Goal: Transaction & Acquisition: Purchase product/service

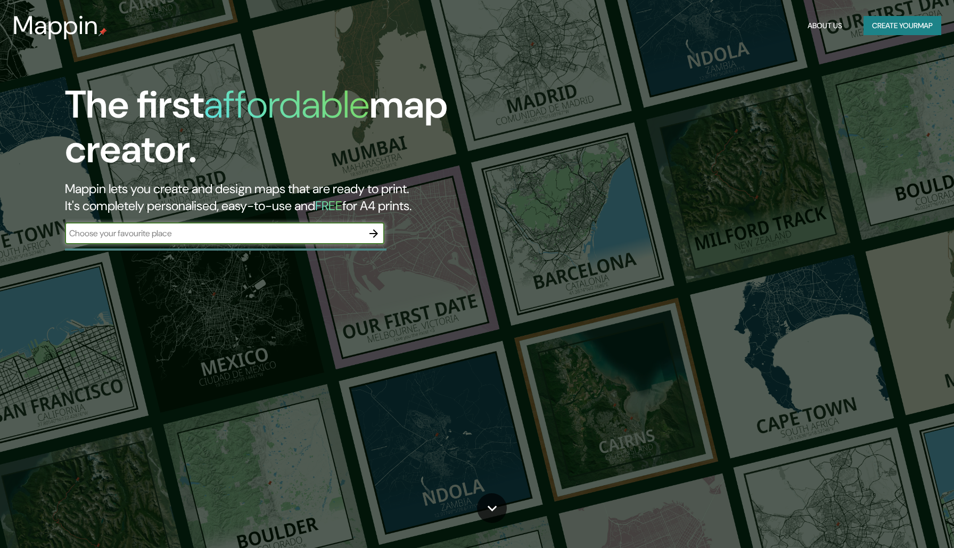
click at [313, 229] on input "text" at bounding box center [214, 233] width 298 height 12
type input "t"
type input "puebla"
click at [374, 235] on icon "button" at bounding box center [373, 233] width 13 height 13
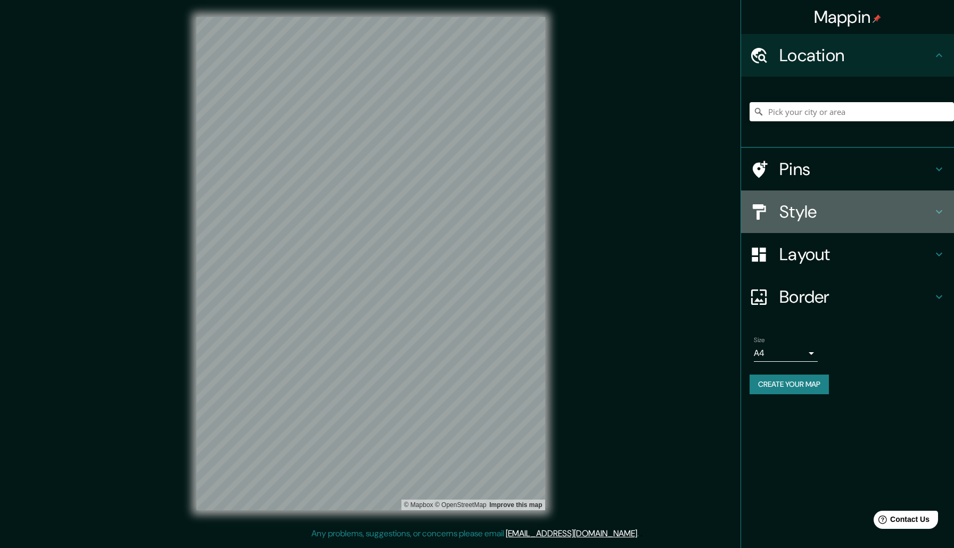
click at [816, 206] on h4 "Style" at bounding box center [855, 211] width 153 height 21
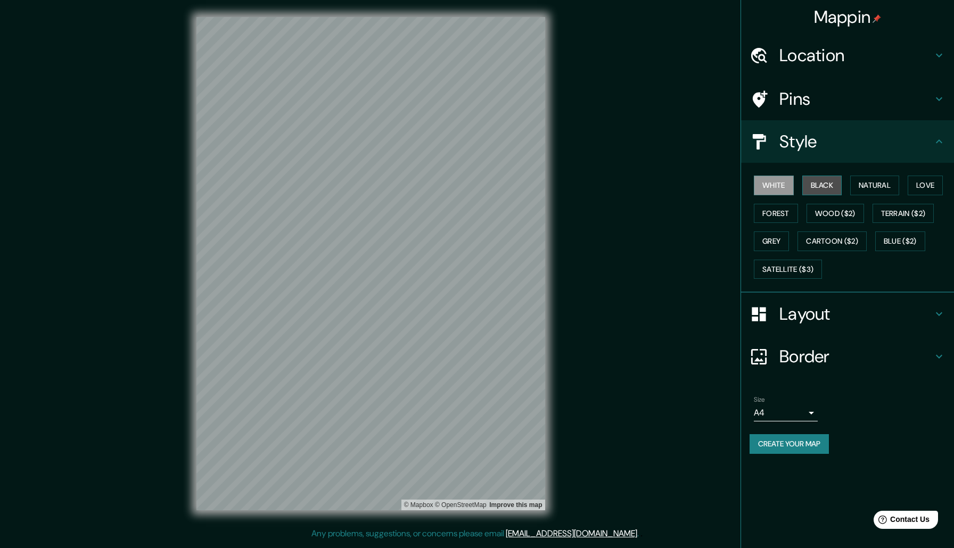
click at [818, 188] on button "Black" at bounding box center [822, 186] width 40 height 20
click at [755, 186] on button "White" at bounding box center [774, 186] width 40 height 20
click at [766, 186] on button "White" at bounding box center [774, 186] width 40 height 20
click at [824, 193] on button "Black" at bounding box center [822, 186] width 40 height 20
click at [796, 409] on body "Mappin Location Pins Style White Black Natural Love Forest Wood ($2) Terrain ($…" at bounding box center [477, 274] width 954 height 548
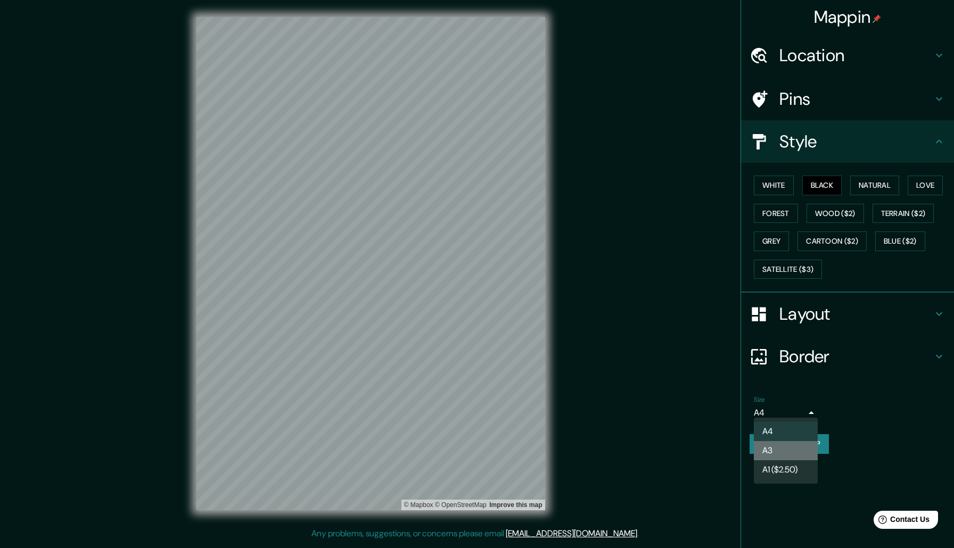
click at [788, 453] on li "A3" at bounding box center [786, 450] width 64 height 19
click at [792, 408] on body "Mappin Location Pins Style White Black Natural Love Forest Wood ($2) Terrain ($…" at bounding box center [477, 274] width 954 height 548
click at [791, 467] on li "A1 ($2.50)" at bounding box center [786, 469] width 64 height 19
click at [792, 410] on body "Mappin Location Pins Style White Black Natural Love Forest Wood ($2) Terrain ($…" at bounding box center [477, 274] width 954 height 548
click at [791, 428] on li "A4" at bounding box center [786, 431] width 64 height 19
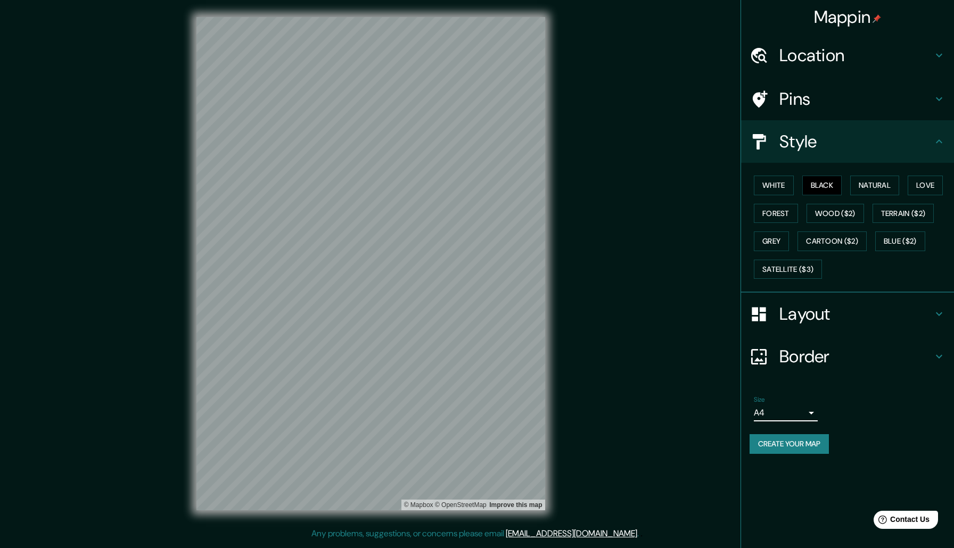
click at [865, 314] on h4 "Layout" at bounding box center [855, 313] width 153 height 21
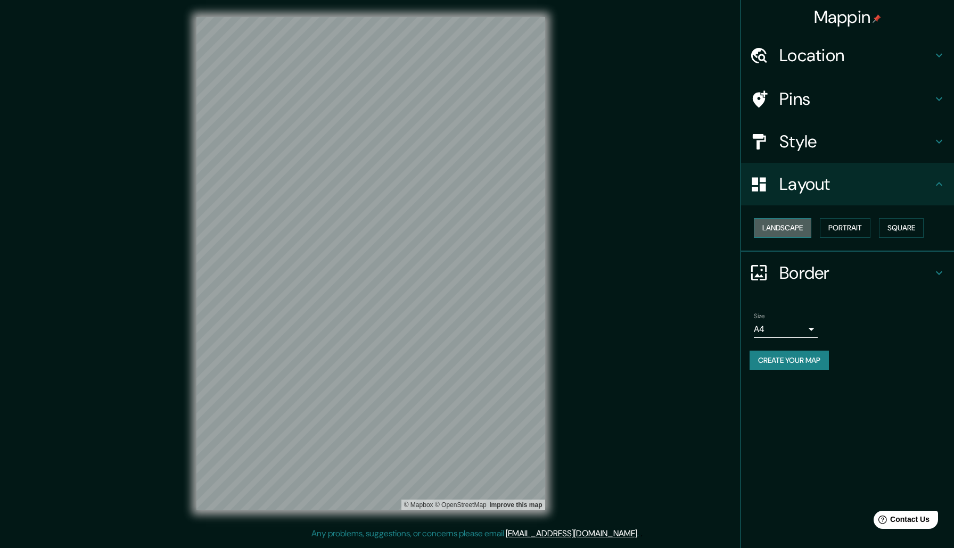
click at [791, 218] on button "Landscape" at bounding box center [782, 228] width 57 height 20
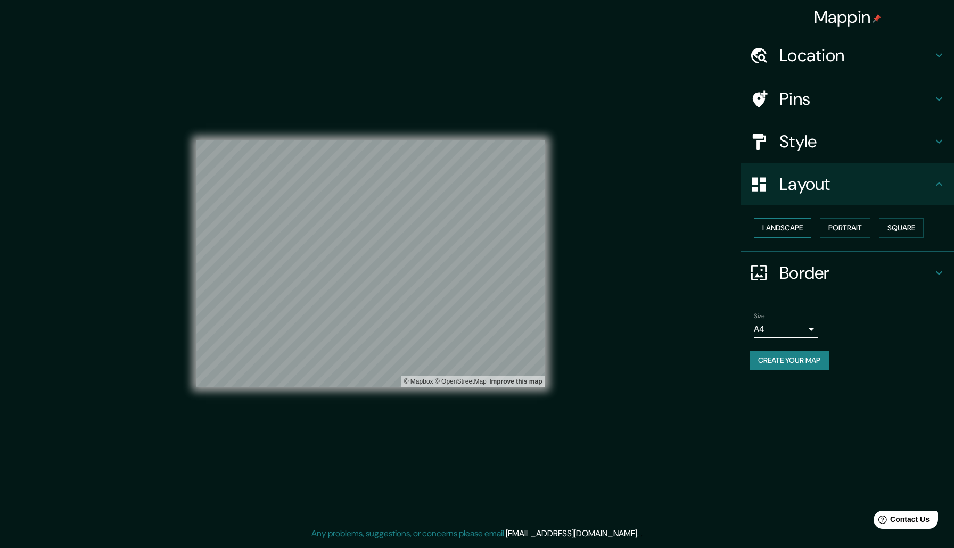
click at [792, 224] on button "Landscape" at bounding box center [782, 228] width 57 height 20
click at [830, 224] on button "Portrait" at bounding box center [845, 228] width 51 height 20
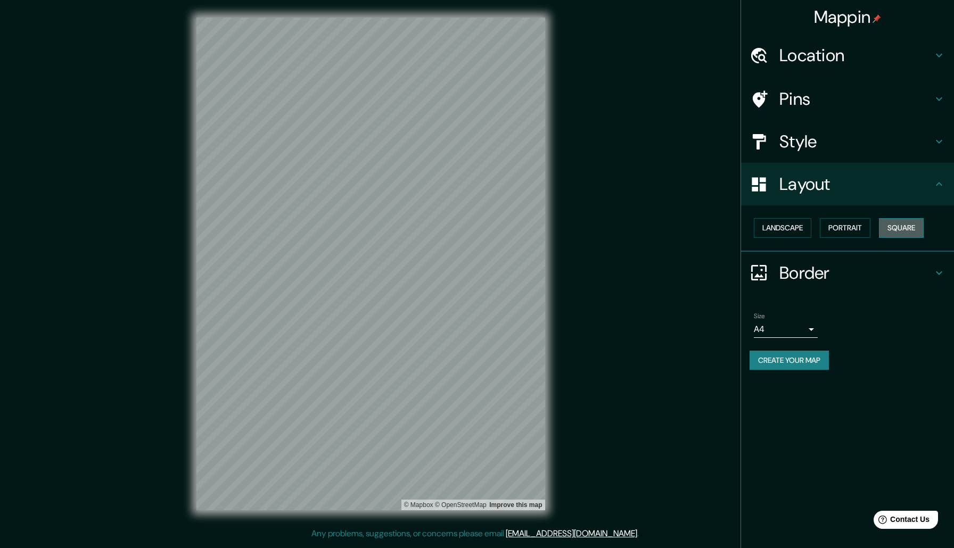
click at [893, 221] on button "Square" at bounding box center [901, 228] width 45 height 20
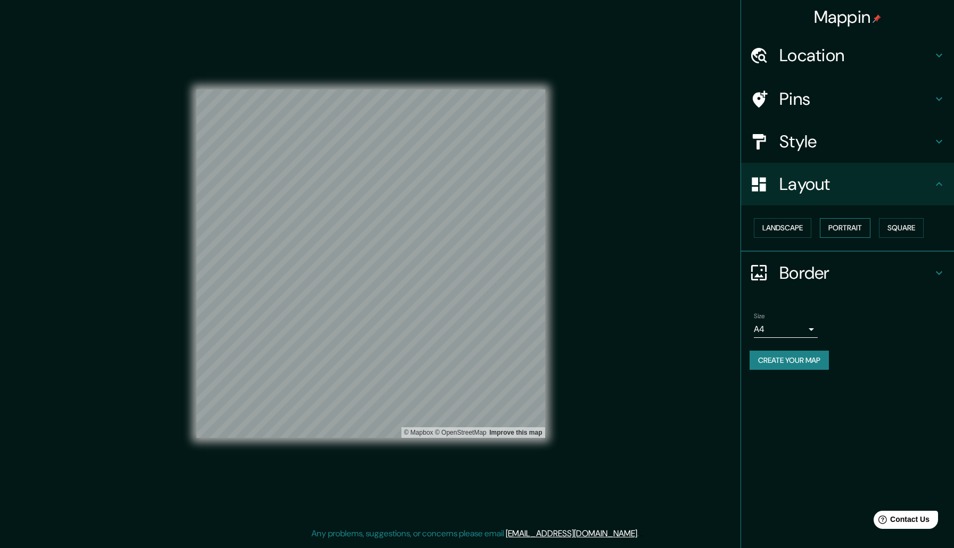
click at [854, 218] on button "Portrait" at bounding box center [845, 228] width 51 height 20
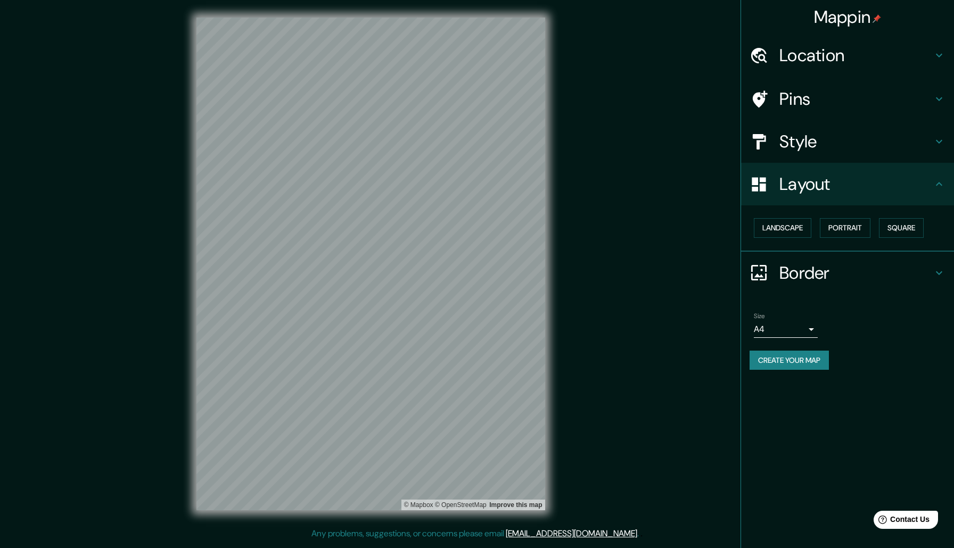
click at [874, 136] on h4 "Style" at bounding box center [855, 141] width 153 height 21
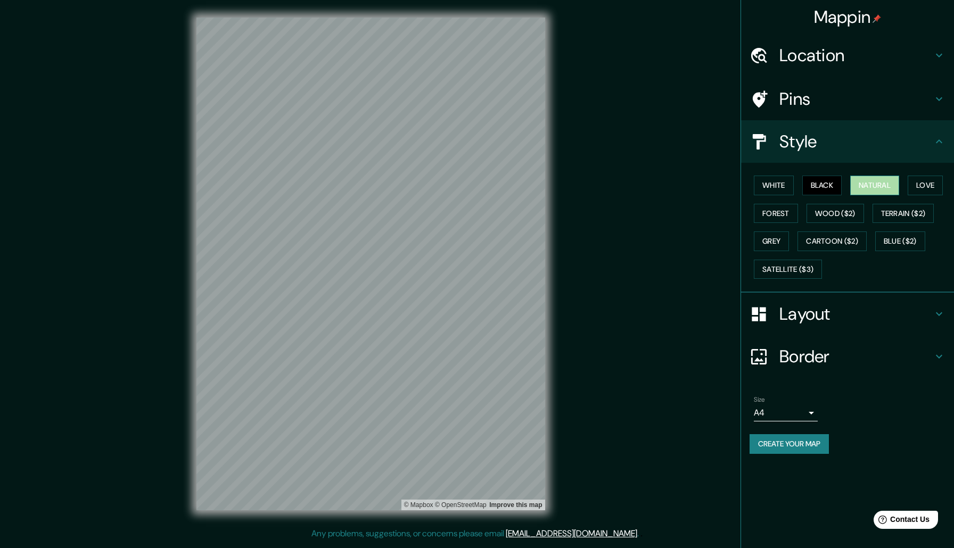
click at [869, 181] on button "Natural" at bounding box center [874, 186] width 49 height 20
click at [829, 180] on button "Black" at bounding box center [822, 186] width 40 height 20
click at [805, 310] on h4 "Layout" at bounding box center [855, 313] width 153 height 21
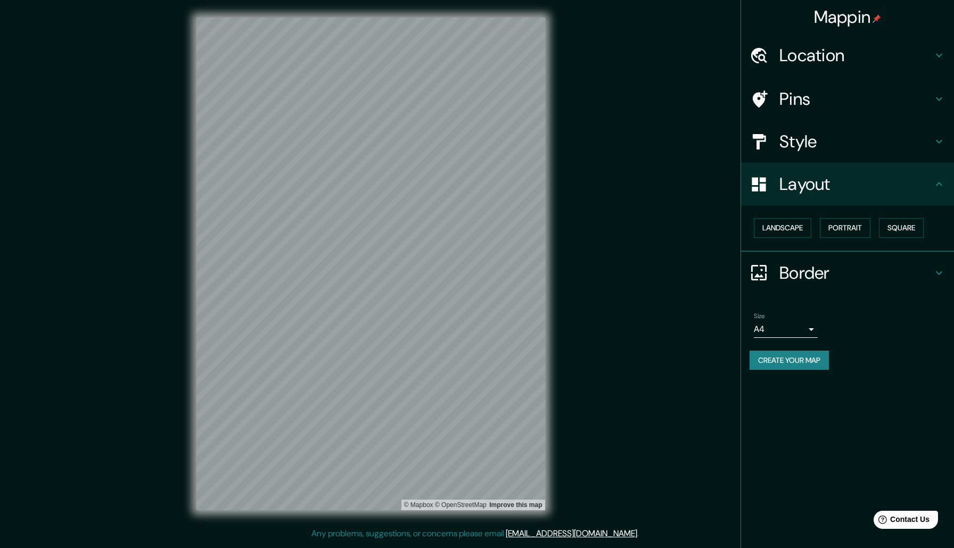
click at [800, 329] on body "Mappin Location Pins Style Layout Landscape Portrait Square Border Choose a bor…" at bounding box center [477, 274] width 954 height 548
click at [793, 362] on li "A3" at bounding box center [786, 367] width 64 height 19
click at [694, 396] on div "Mappin Location Pins Style Layout Landscape Portrait Square Border Choose a bor…" at bounding box center [477, 272] width 954 height 544
click at [588, 275] on div "Mappin Location Pins Style Layout Landscape Portrait Square Border Choose a bor…" at bounding box center [477, 272] width 954 height 544
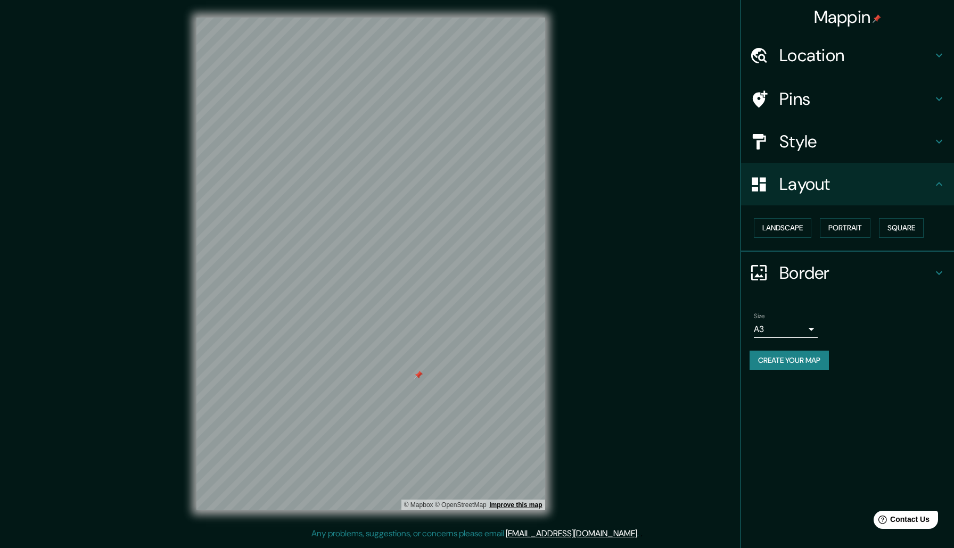
click at [506, 503] on link "Improve this map" at bounding box center [515, 504] width 53 height 7
click at [558, 156] on div "© Mapbox © OpenStreetMap Improve this map" at bounding box center [370, 263] width 383 height 527
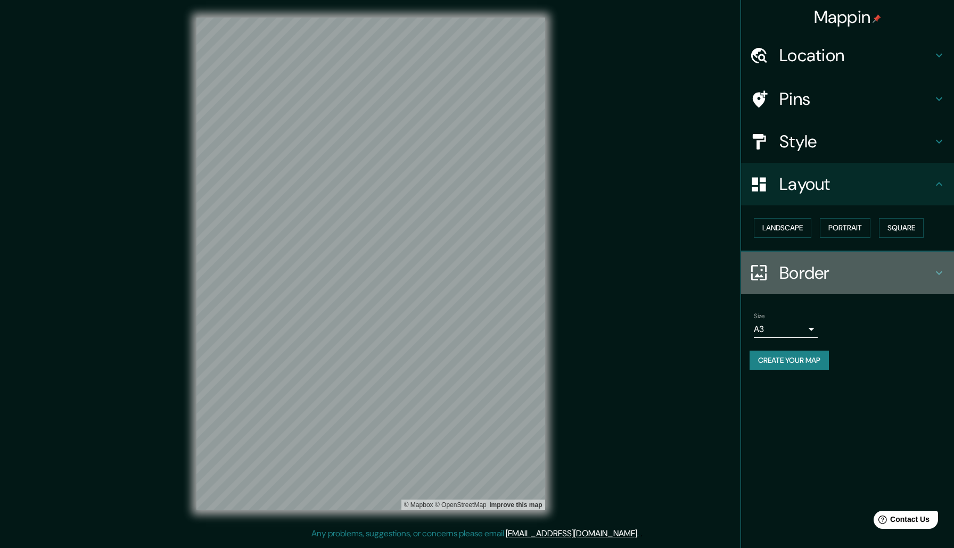
click at [843, 263] on h4 "Border" at bounding box center [855, 272] width 153 height 21
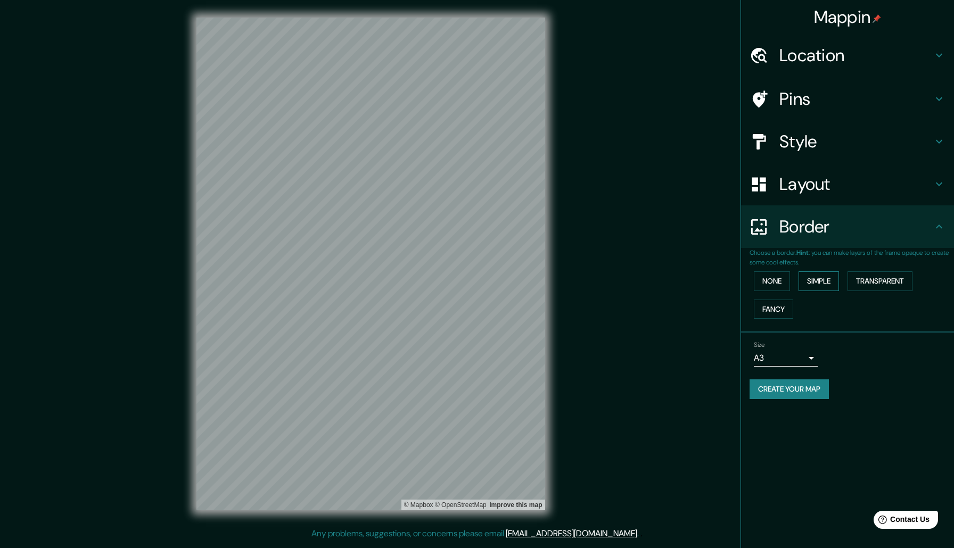
click at [832, 271] on button "Simple" at bounding box center [818, 281] width 40 height 20
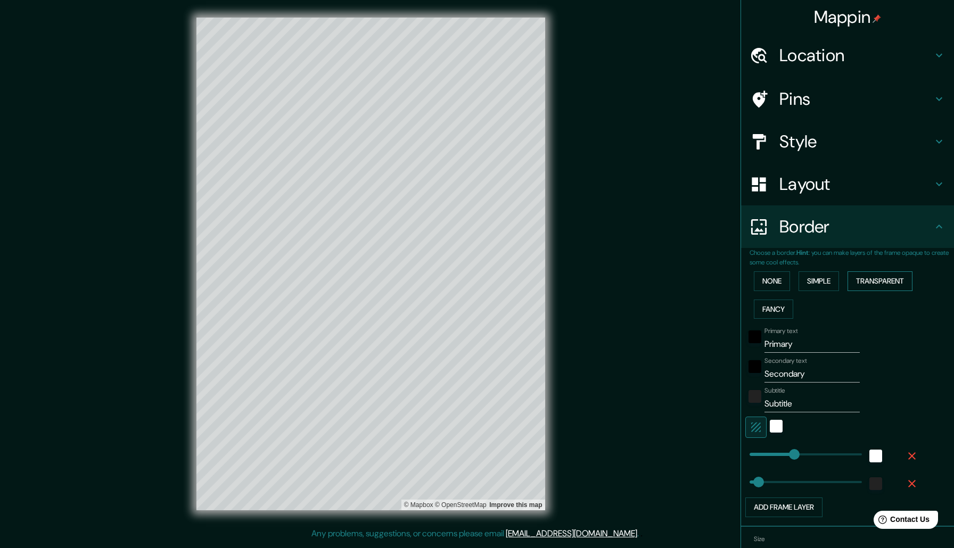
click at [872, 274] on button "Transparent" at bounding box center [879, 281] width 65 height 20
click at [787, 304] on button "Fancy" at bounding box center [773, 310] width 39 height 20
click at [780, 283] on button "None" at bounding box center [772, 281] width 36 height 20
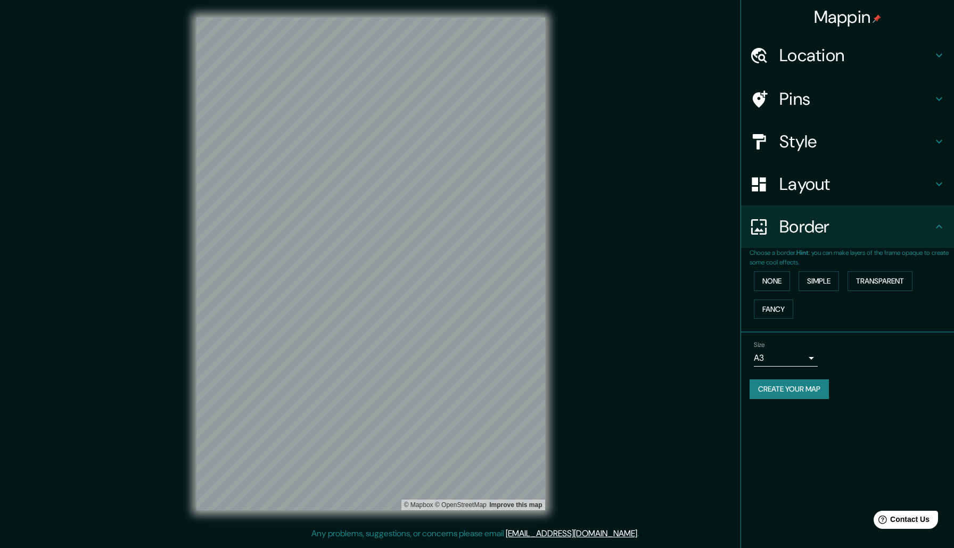
click at [798, 354] on body "Mappin Location Pins Style Layout Border Choose a border. Hint : you can make l…" at bounding box center [477, 274] width 954 height 548
click at [787, 416] on li "A1 ($2.50)" at bounding box center [786, 415] width 64 height 19
click at [791, 361] on body "Mappin Location Pins Style Layout Border Choose a border. Hint : you can make l…" at bounding box center [477, 274] width 954 height 548
click at [791, 383] on li "A4" at bounding box center [786, 377] width 64 height 19
click at [794, 355] on body "Mappin Location Pins Style Layout Border Choose a border. Hint : you can make l…" at bounding box center [477, 274] width 954 height 548
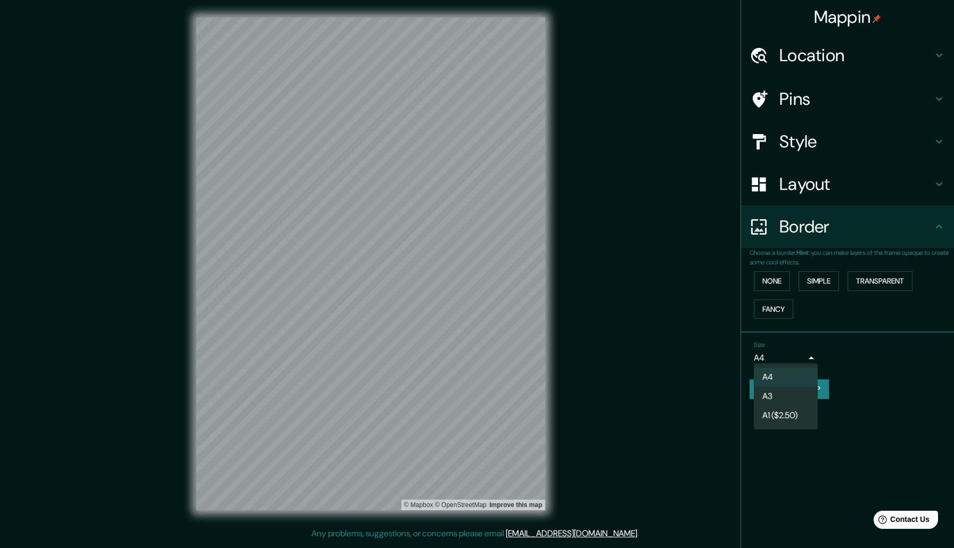
click at [829, 348] on div at bounding box center [477, 274] width 954 height 548
click at [834, 216] on h4 "Border" at bounding box center [855, 226] width 153 height 21
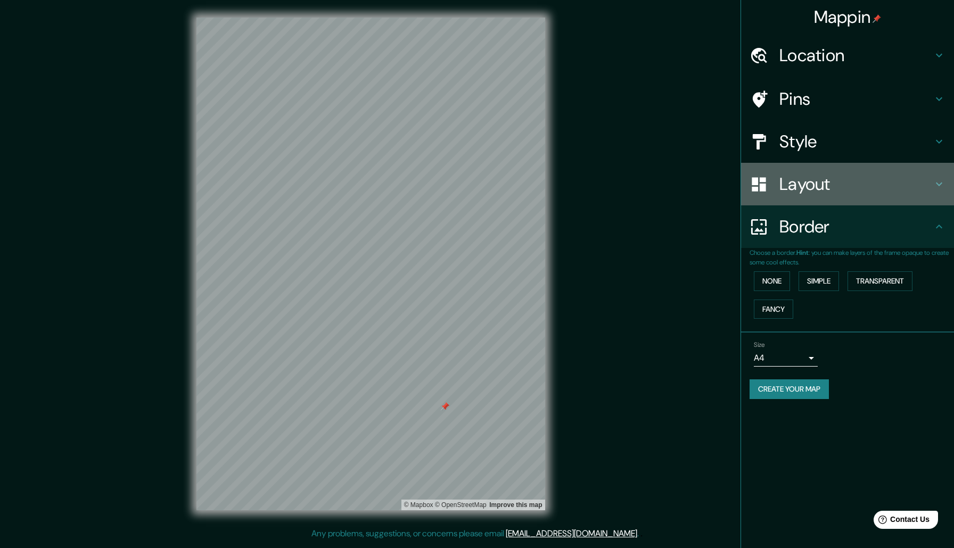
click at [816, 192] on h4 "Layout" at bounding box center [855, 184] width 153 height 21
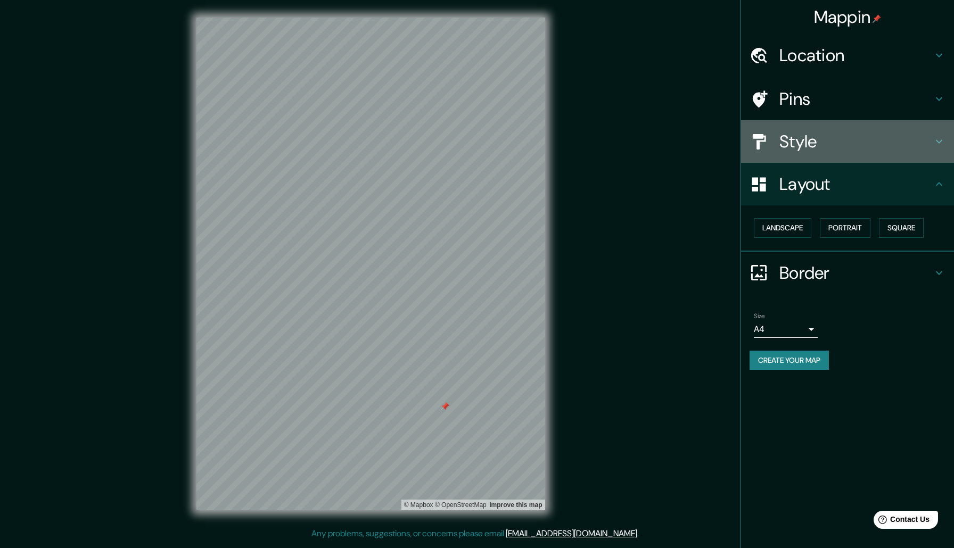
click at [827, 139] on h4 "Style" at bounding box center [855, 141] width 153 height 21
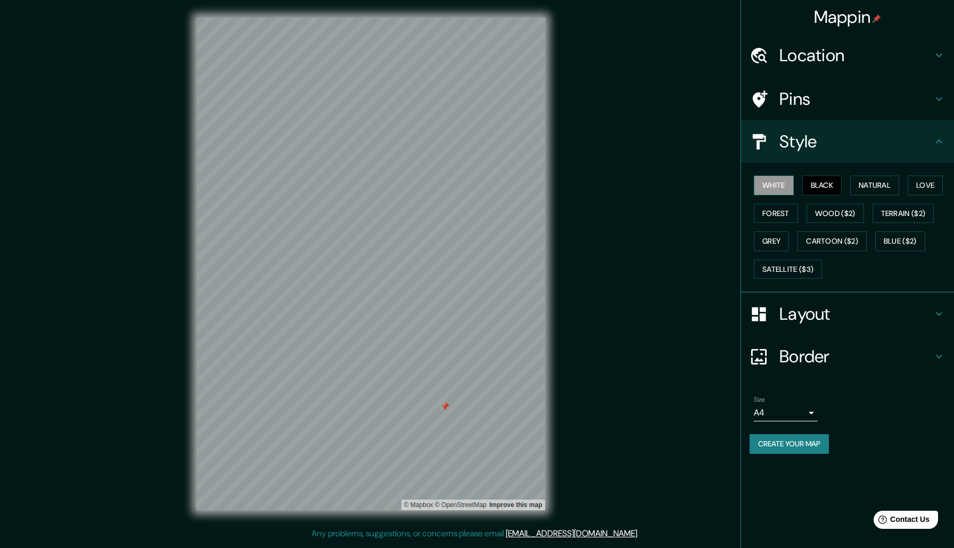
click at [782, 187] on button "White" at bounding box center [774, 186] width 40 height 20
click at [856, 184] on button "Natural" at bounding box center [874, 186] width 49 height 20
click at [924, 176] on button "Love" at bounding box center [924, 186] width 35 height 20
click at [911, 206] on button "Terrain ($2)" at bounding box center [903, 214] width 62 height 20
click at [833, 207] on button "Wood ($2)" at bounding box center [834, 214] width 57 height 20
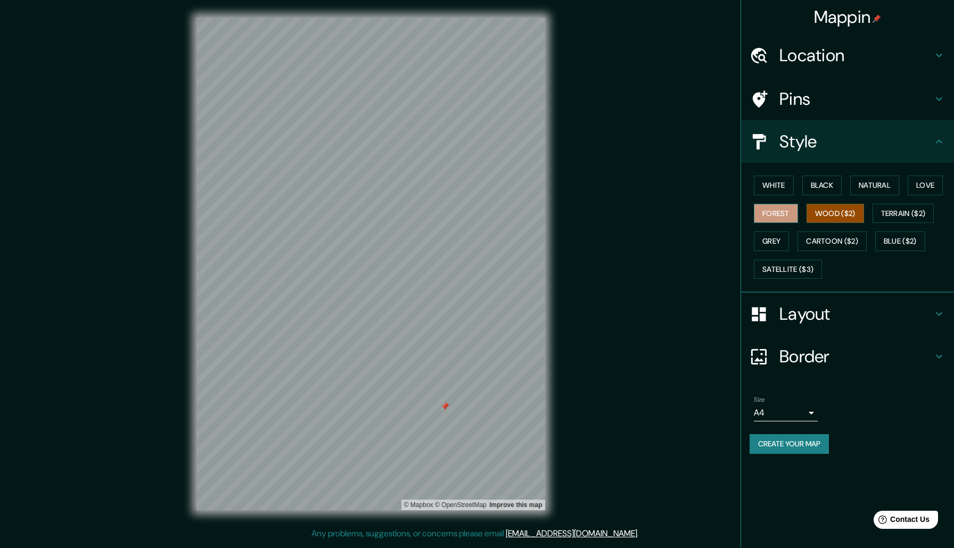
click at [790, 208] on button "Forest" at bounding box center [776, 214] width 44 height 20
click at [784, 249] on div "White Black Natural Love Forest Wood ($2) Terrain ($2) Grey Cartoon ($2) Blue (…" at bounding box center [851, 227] width 204 height 112
click at [773, 237] on button "Grey" at bounding box center [771, 242] width 35 height 20
click at [819, 237] on button "Cartoon ($2)" at bounding box center [831, 242] width 69 height 20
click at [859, 184] on button "Natural" at bounding box center [874, 186] width 49 height 20
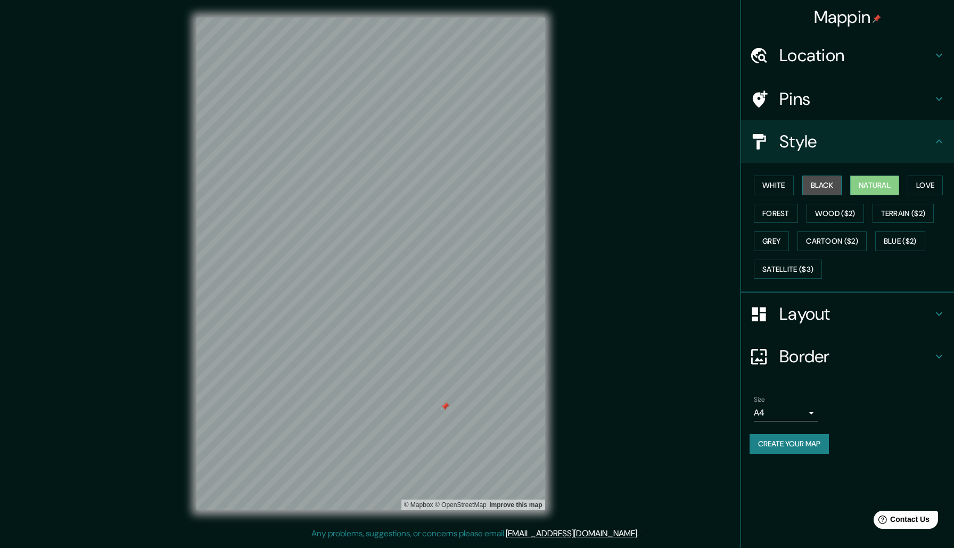
click at [816, 185] on button "Black" at bounding box center [822, 186] width 40 height 20
click at [465, 503] on link "© OpenStreetMap" at bounding box center [461, 504] width 52 height 7
click at [825, 307] on h4 "Layout" at bounding box center [855, 313] width 153 height 21
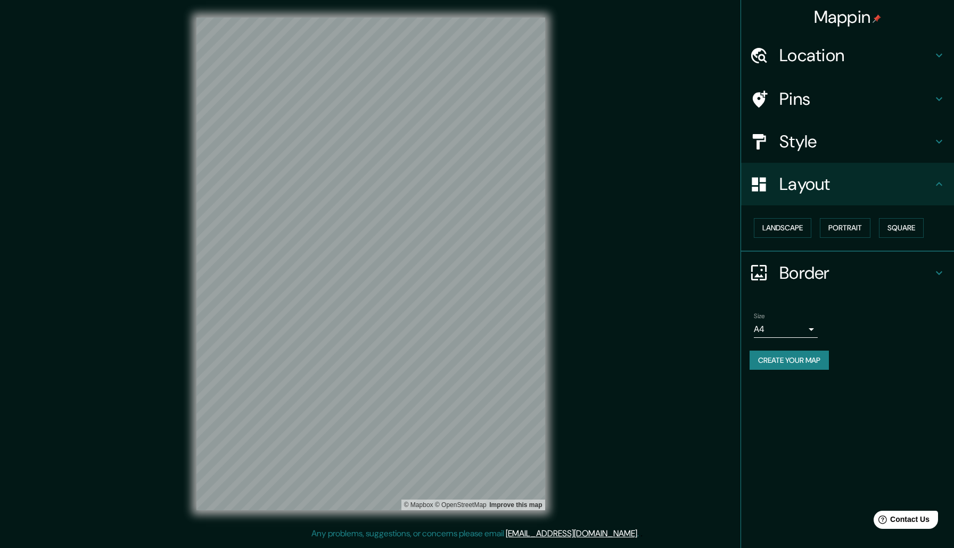
click at [827, 262] on h4 "Border" at bounding box center [855, 272] width 153 height 21
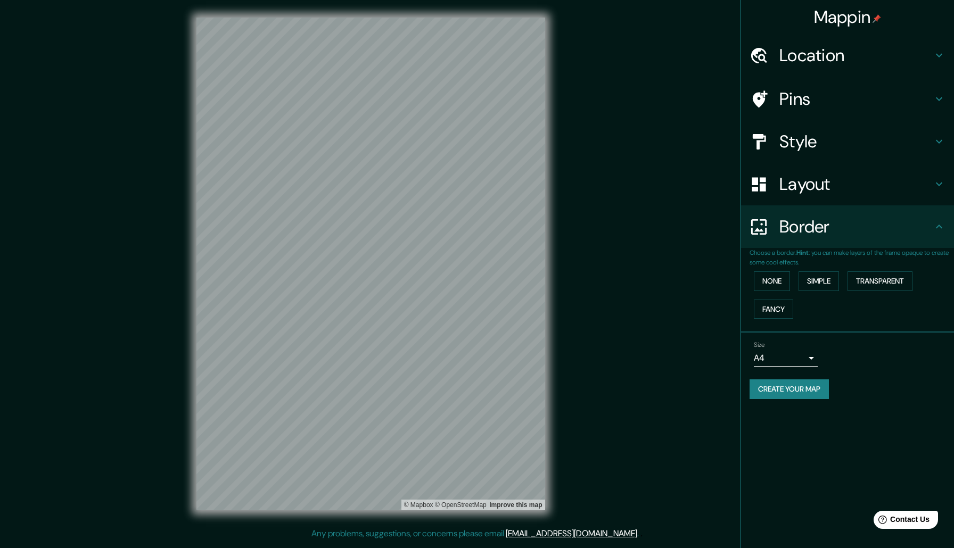
click at [796, 364] on div "Size A4 single" at bounding box center [847, 354] width 196 height 34
click at [796, 359] on body "Mappin Location Pins Style Layout Border Choose a border. Hint : you can make l…" at bounding box center [477, 274] width 954 height 548
click at [802, 387] on li "A3" at bounding box center [786, 396] width 64 height 19
type input "a4"
click at [819, 379] on button "Create your map" at bounding box center [788, 389] width 79 height 20
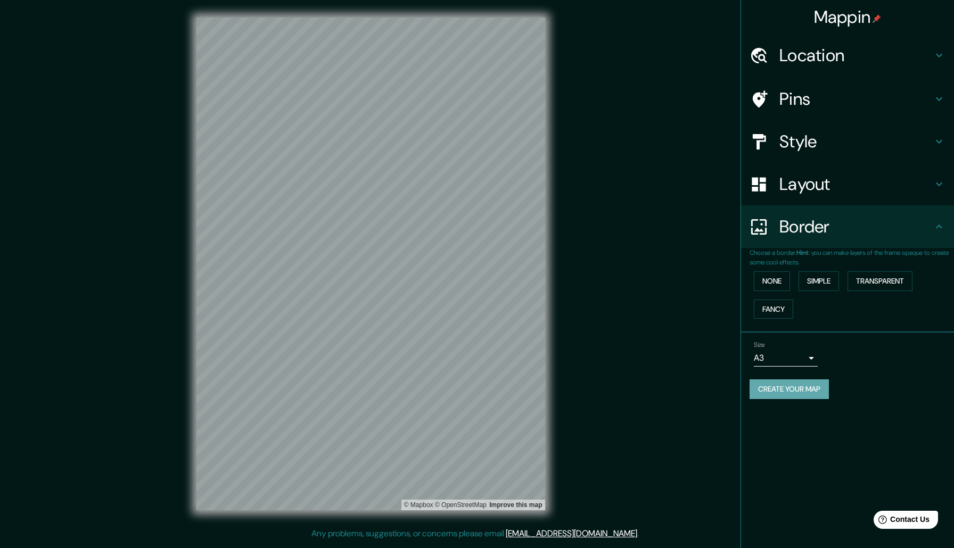
click at [820, 392] on button "Create your map" at bounding box center [788, 389] width 79 height 20
click at [868, 359] on div "Size A3 a4" at bounding box center [847, 354] width 196 height 34
click at [569, 97] on div "Mappin Location Pins Style Layout Border Choose a border. Hint : you can make l…" at bounding box center [477, 272] width 954 height 544
click at [874, 287] on button "Transparent" at bounding box center [879, 281] width 65 height 20
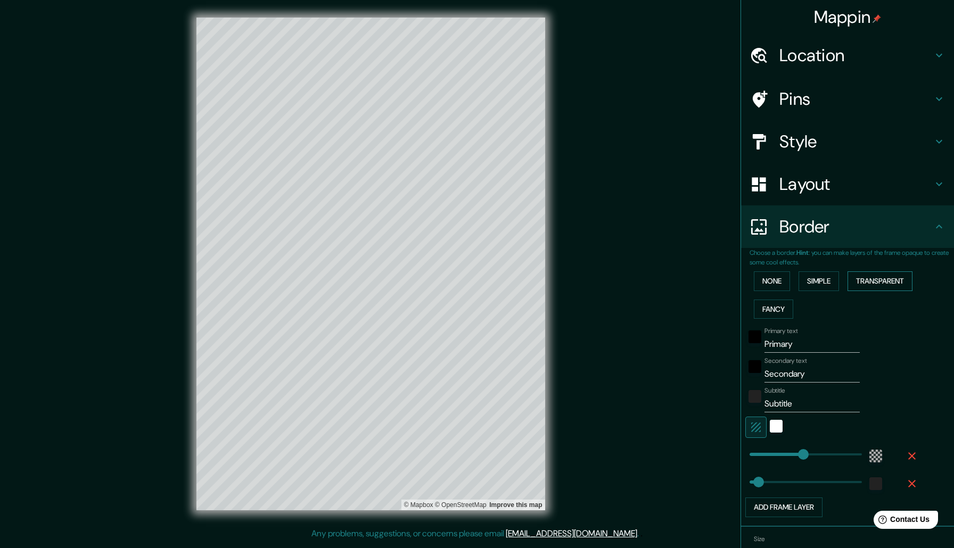
click at [874, 287] on button "Transparent" at bounding box center [879, 281] width 65 height 20
type input "314"
type input "52"
click at [781, 279] on button "None" at bounding box center [772, 281] width 36 height 20
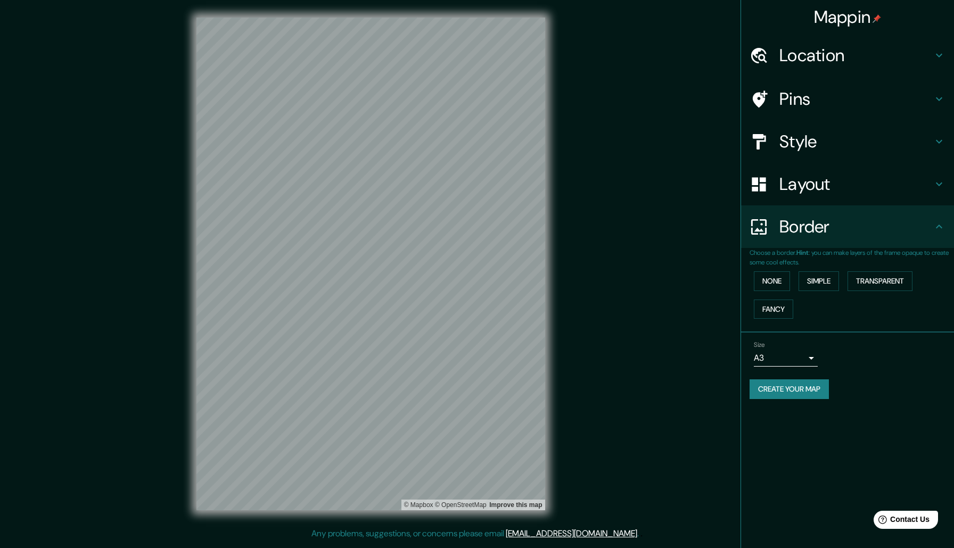
click at [798, 387] on button "Create your map" at bounding box center [788, 389] width 79 height 20
click at [423, 503] on link "© Mapbox" at bounding box center [418, 504] width 29 height 7
click at [253, 548] on div "Mappin Location Pins Style Layout Border Choose a border. Hint : you can make l…" at bounding box center [477, 274] width 954 height 548
click at [619, 277] on div "Mappin Location Pins Style Layout Border Choose a border. Hint : you can make l…" at bounding box center [477, 272] width 954 height 544
